Goal: Transaction & Acquisition: Purchase product/service

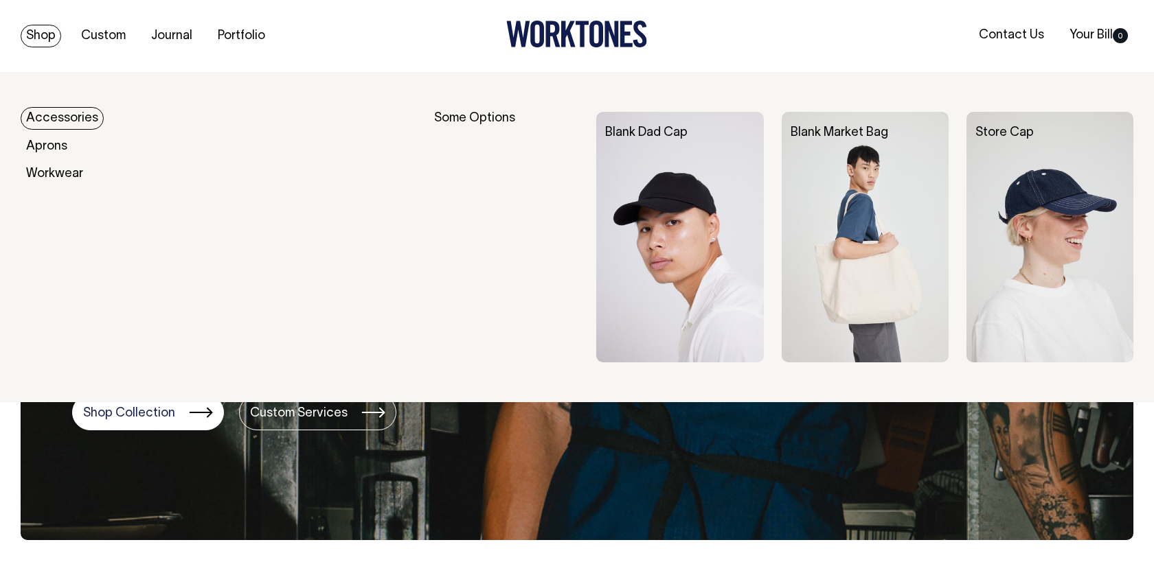
click at [44, 33] on link "Shop" at bounding box center [41, 36] width 41 height 23
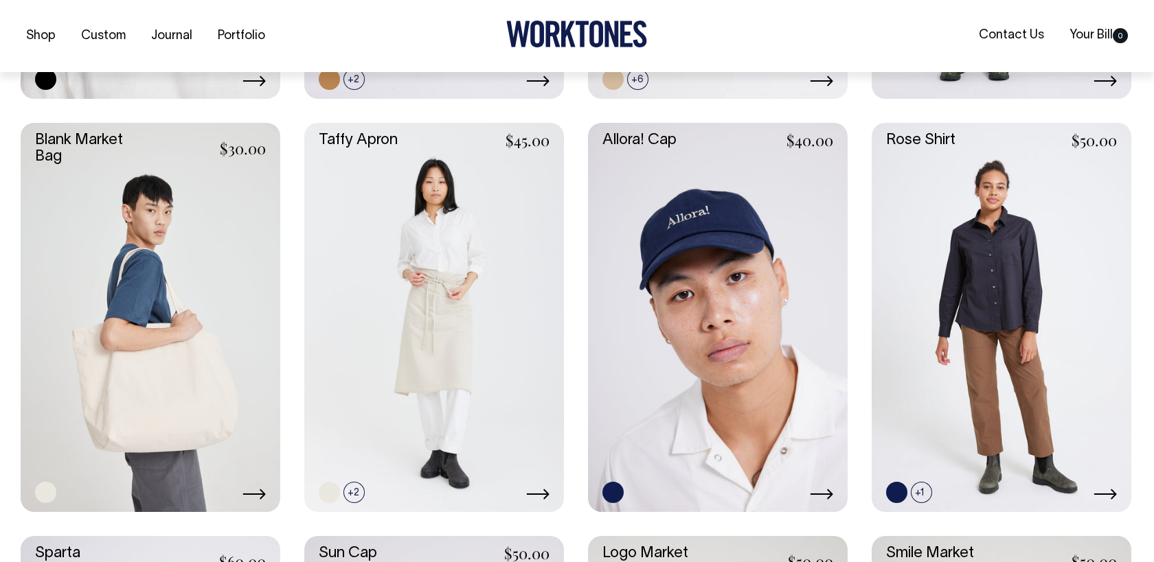
scroll to position [1937, 0]
click at [986, 246] on link at bounding box center [1001, 316] width 260 height 389
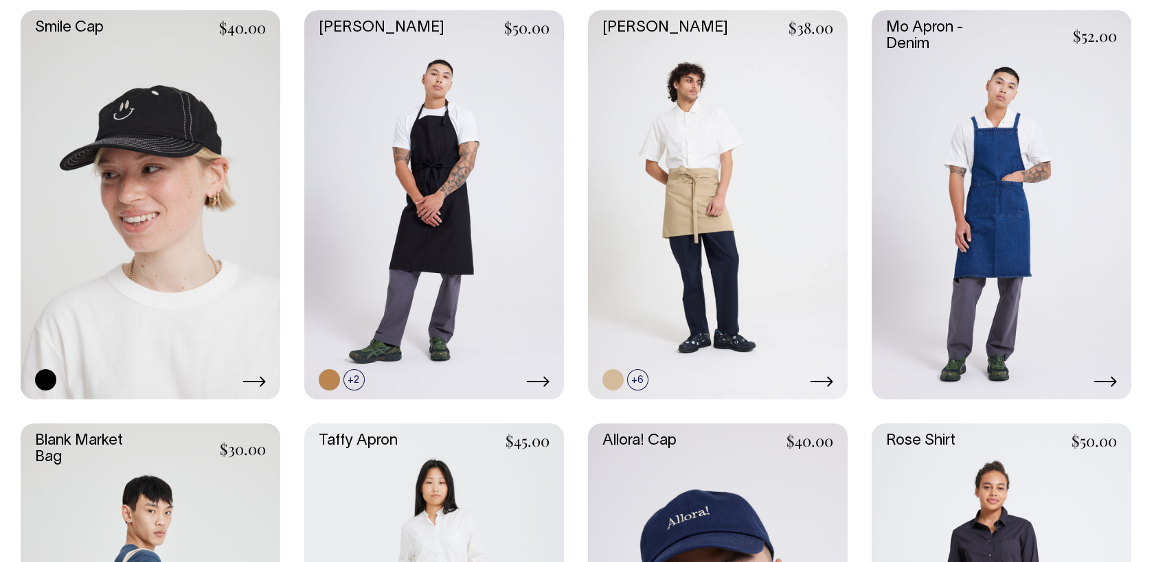
scroll to position [1636, 0]
